Goal: Use online tool/utility: Utilize a website feature to perform a specific function

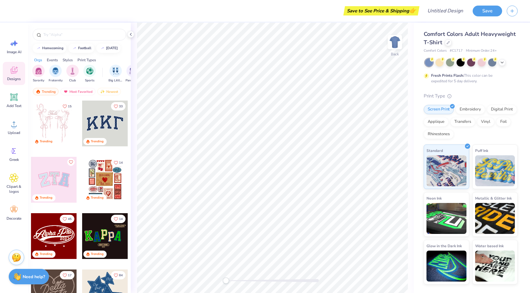
click at [57, 118] on div at bounding box center [54, 124] width 46 height 46
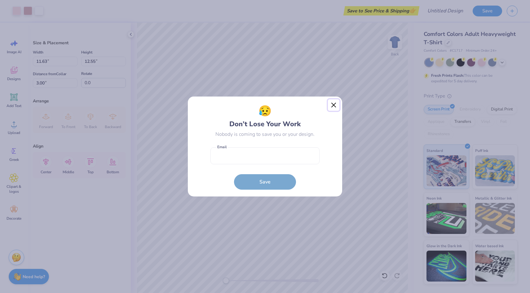
click at [334, 104] on button "Close" at bounding box center [334, 105] width 12 height 12
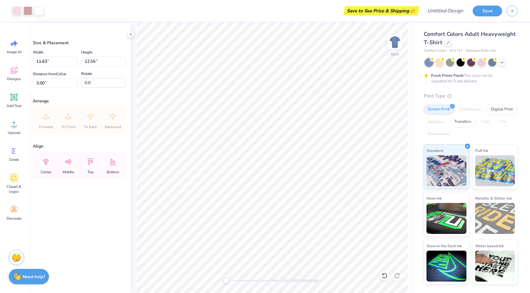
click at [60, 138] on div "Art colors Save to See Price & Shipping 👉 Design Title Save Image AI Designs Ad…" at bounding box center [265, 146] width 530 height 293
click at [11, 74] on icon at bounding box center [13, 70] width 9 height 9
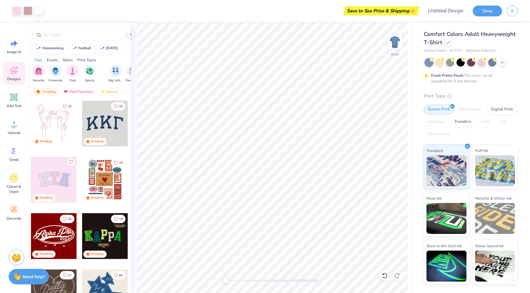
click at [93, 119] on div at bounding box center [105, 124] width 46 height 46
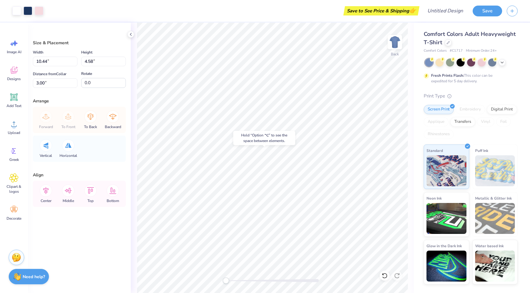
type input "11.63"
type input "12.55"
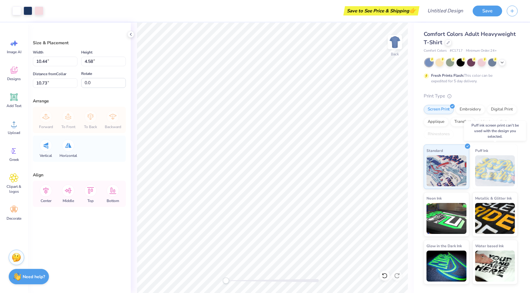
click at [487, 172] on img at bounding box center [495, 170] width 40 height 31
click at [11, 150] on icon at bounding box center [13, 150] width 9 height 9
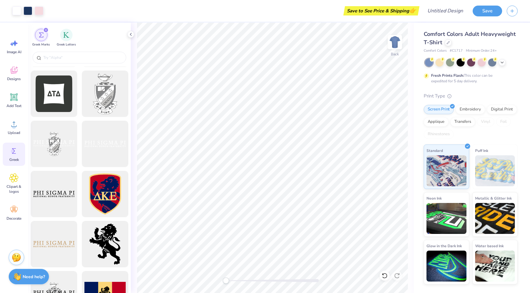
scroll to position [246, 0]
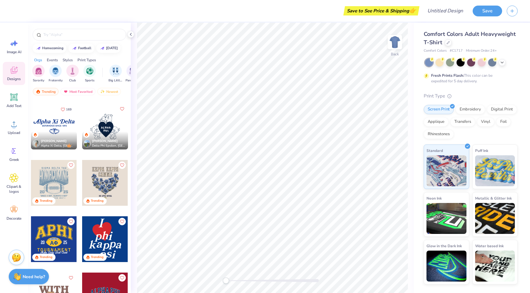
scroll to position [974, 0]
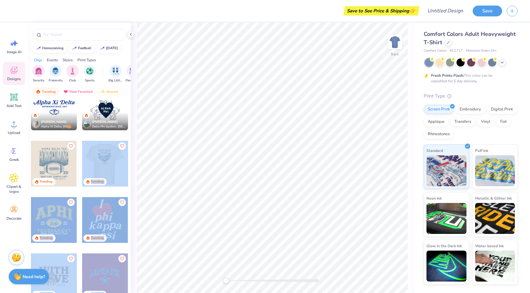
click at [254, 146] on div "Save to See Price & Shipping 👉 Design Title Save Image AI Designs Add Text Uplo…" at bounding box center [265, 146] width 530 height 293
click at [110, 164] on div at bounding box center [105, 164] width 46 height 46
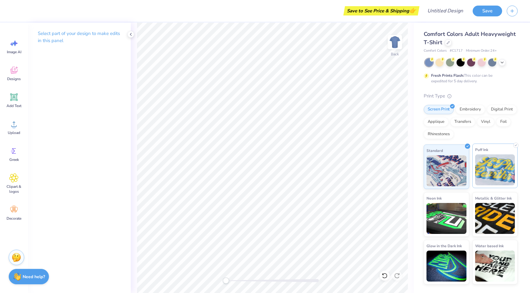
click at [497, 170] on img at bounding box center [495, 170] width 40 height 31
